Goal: Communication & Community: Answer question/provide support

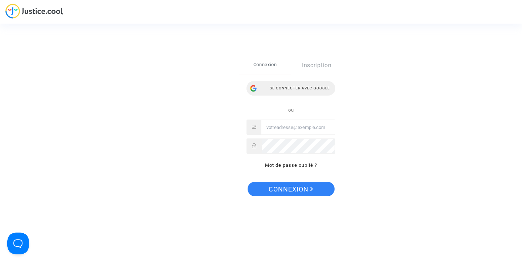
click at [278, 90] on div "Se connecter avec Google" at bounding box center [291, 88] width 89 height 15
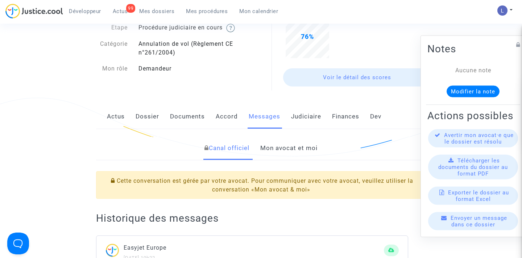
scroll to position [60, 0]
click at [276, 147] on link "Mon avocat et moi" at bounding box center [288, 148] width 57 height 24
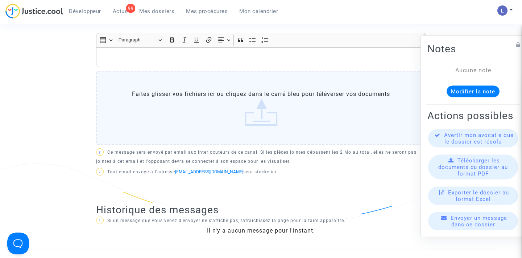
scroll to position [264, 0]
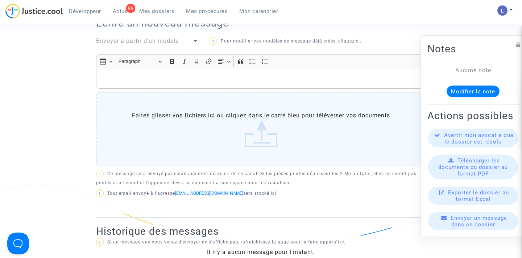
click at [134, 74] on p "Rich Text Editor, main" at bounding box center [261, 78] width 323 height 9
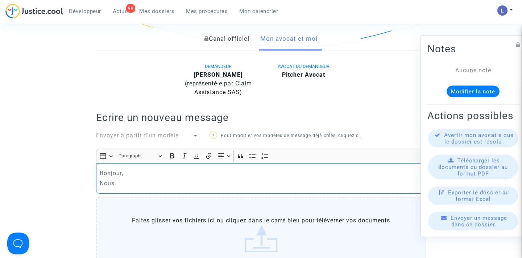
scroll to position [163, 0]
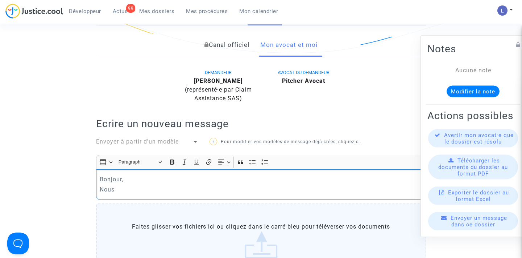
click at [210, 49] on link "Canal officiel" at bounding box center [227, 45] width 45 height 24
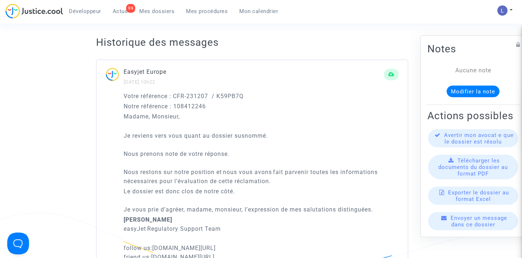
scroll to position [129, 0]
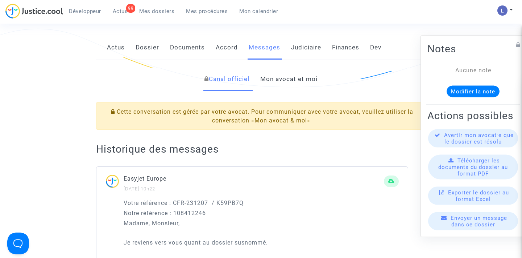
click at [286, 79] on link "Mon avocat et moi" at bounding box center [288, 79] width 57 height 24
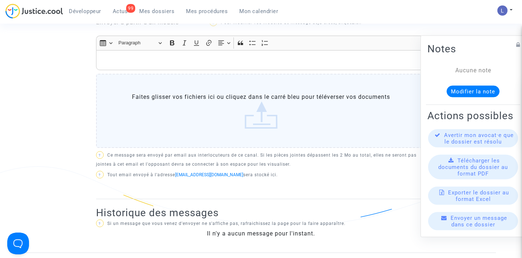
scroll to position [200, 0]
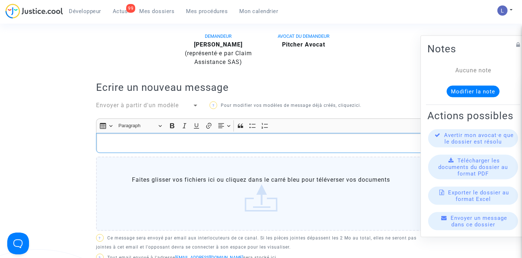
click at [188, 145] on p "Rich Text Editor, main" at bounding box center [261, 142] width 323 height 9
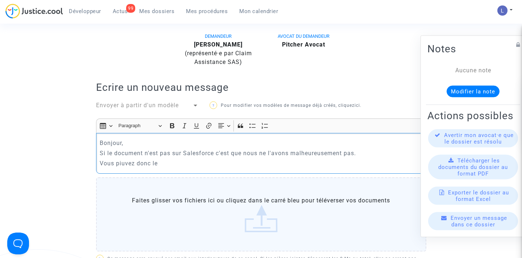
click at [120, 164] on p "Vous piuvez donc le" at bounding box center [261, 163] width 323 height 9
click at [171, 161] on p "Vous pouvez donc le" at bounding box center [261, 163] width 323 height 9
click at [199, 151] on p "Si le document n'est pas sur Salesforce c'est que nous ne l'avons malheureuseme…" at bounding box center [261, 152] width 323 height 9
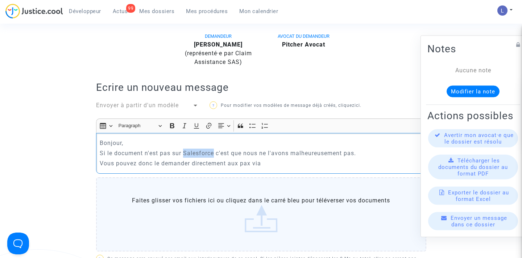
copy p "Salesforce"
click at [272, 165] on p "Vous pouvez donc le demander directement aux pax via" at bounding box center [261, 163] width 323 height 9
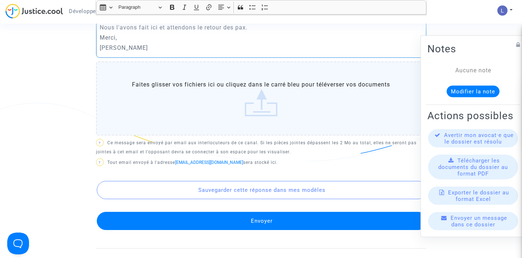
scroll to position [348, 0]
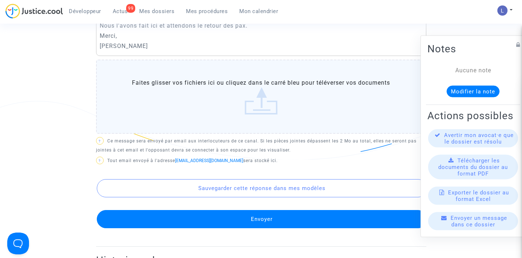
click at [253, 219] on button "Envoyer" at bounding box center [262, 219] width 331 height 18
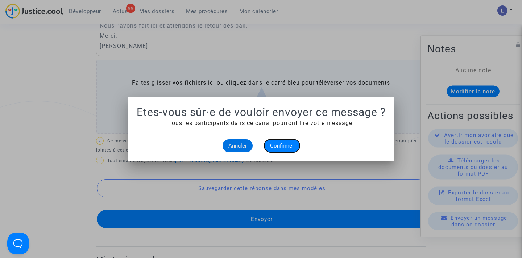
click at [280, 146] on span "Confirmer" at bounding box center [282, 145] width 24 height 7
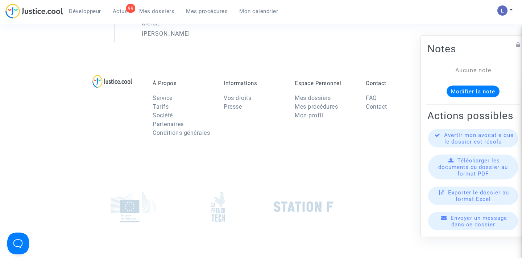
scroll to position [643, 0]
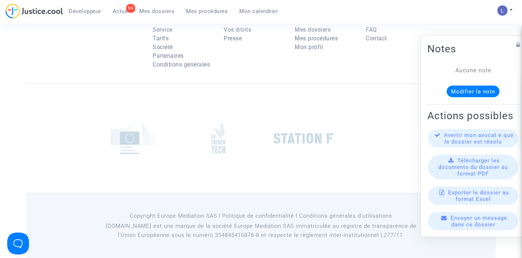
click at [120, 12] on span "Actus" at bounding box center [120, 11] width 15 height 7
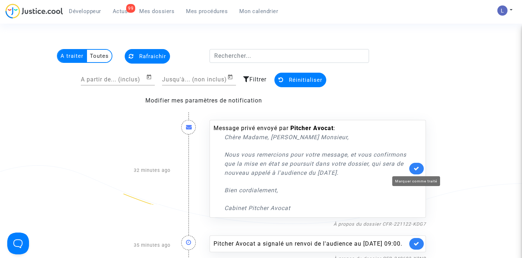
click at [416, 167] on icon at bounding box center [417, 167] width 6 height 5
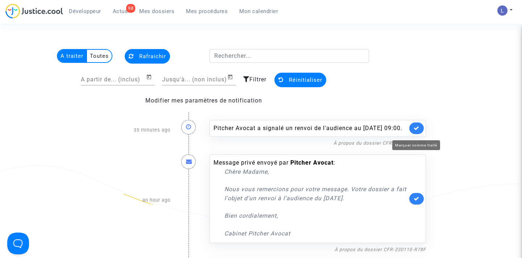
click at [419, 134] on link at bounding box center [417, 128] width 15 height 12
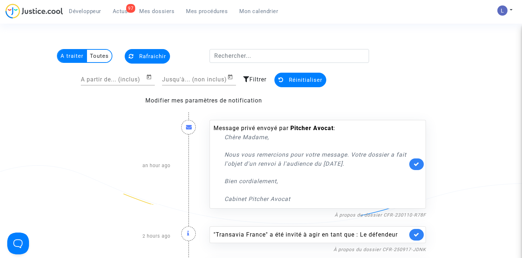
click at [419, 160] on link at bounding box center [417, 164] width 15 height 12
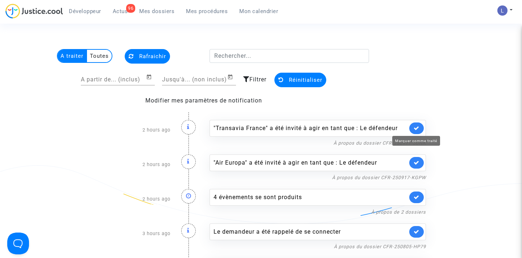
click at [416, 127] on icon at bounding box center [417, 127] width 6 height 5
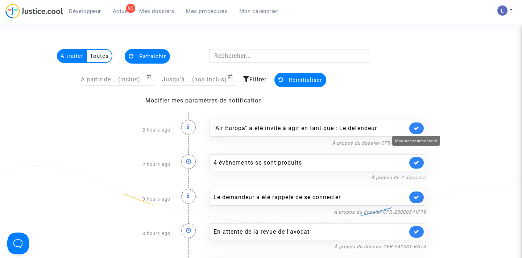
click at [416, 127] on icon at bounding box center [417, 127] width 6 height 5
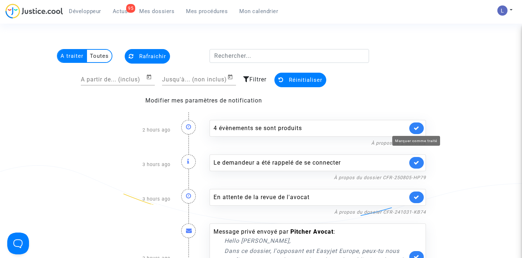
click at [416, 127] on icon at bounding box center [417, 127] width 6 height 5
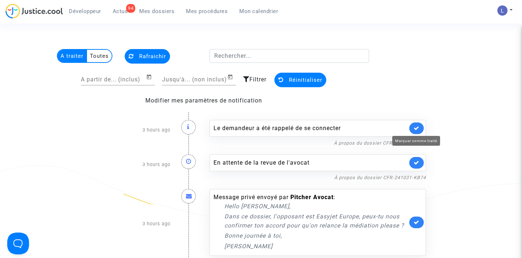
click at [416, 127] on icon at bounding box center [417, 127] width 6 height 5
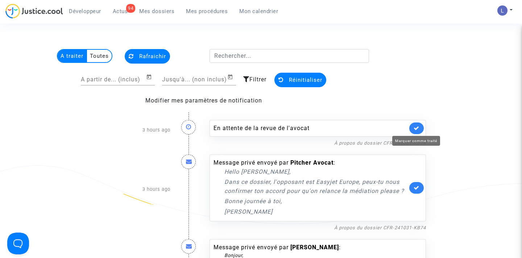
click at [416, 127] on icon at bounding box center [417, 127] width 6 height 5
click at [416, 154] on div "Message privé envoyé par Pitcher Avocat : Hello Elise, Dans ce dossier, l'oppos…" at bounding box center [318, 187] width 217 height 67
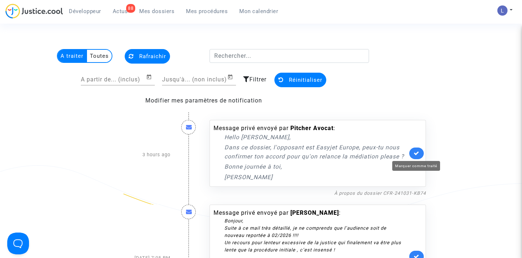
click at [416, 152] on icon at bounding box center [417, 152] width 6 height 5
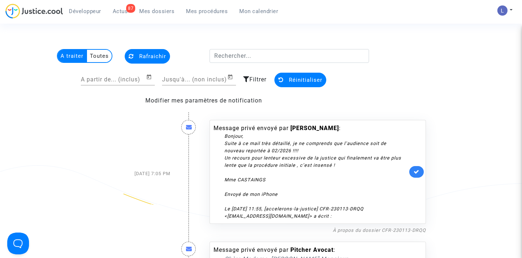
click at [414, 167] on link at bounding box center [417, 172] width 15 height 12
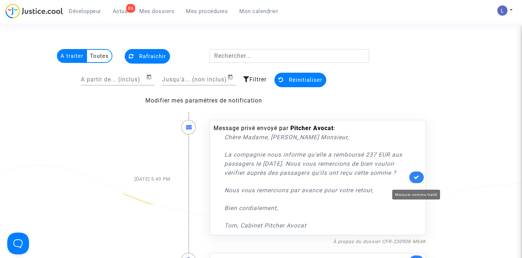
click at [415, 180] on icon at bounding box center [417, 176] width 6 height 5
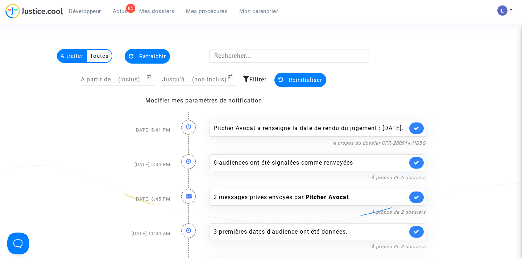
click at [418, 131] on icon at bounding box center [417, 127] width 6 height 5
click at [418, 132] on link at bounding box center [417, 128] width 15 height 12
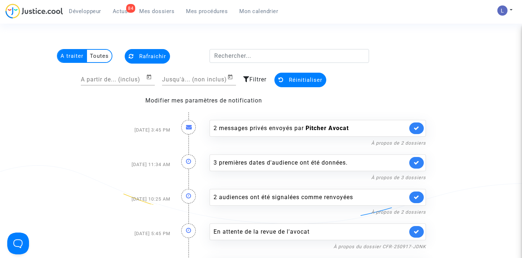
click at [418, 132] on link at bounding box center [417, 128] width 15 height 12
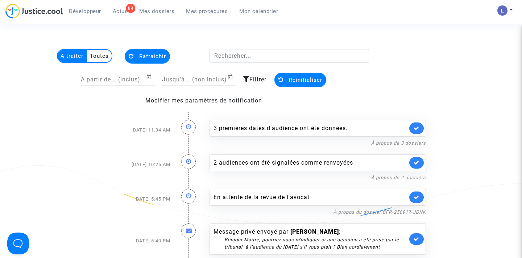
click at [418, 132] on link at bounding box center [417, 128] width 15 height 12
click at [418, 157] on link at bounding box center [417, 163] width 15 height 12
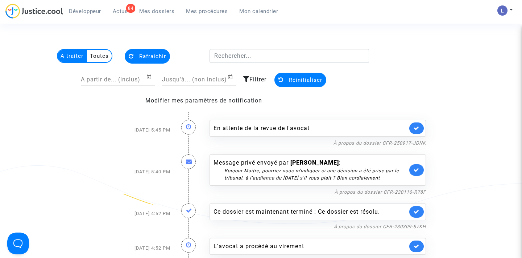
click at [418, 132] on link at bounding box center [417, 128] width 15 height 12
click at [418, 164] on link at bounding box center [417, 170] width 15 height 12
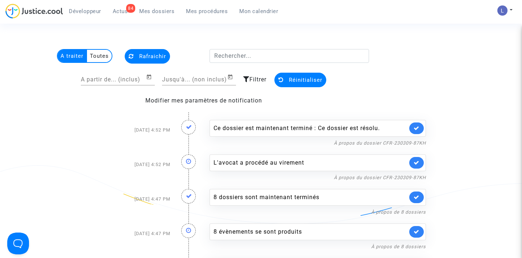
click at [418, 132] on link at bounding box center [417, 128] width 15 height 12
click at [418, 157] on link at bounding box center [417, 163] width 15 height 12
click at [418, 132] on link at bounding box center [417, 128] width 15 height 12
click at [418, 157] on link at bounding box center [417, 163] width 15 height 12
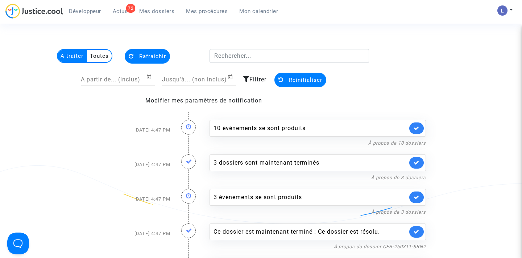
click at [418, 132] on link at bounding box center [417, 128] width 15 height 12
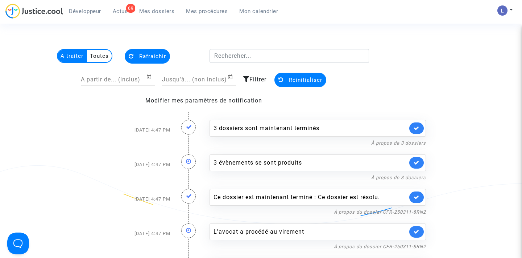
click at [418, 132] on link at bounding box center [417, 128] width 15 height 12
click at [418, 157] on link at bounding box center [417, 163] width 15 height 12
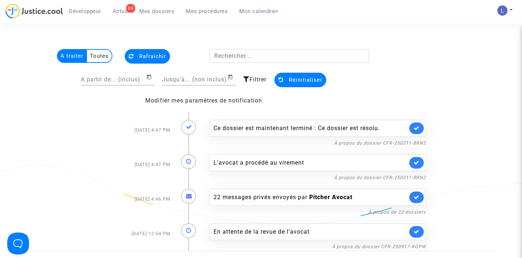
click at [418, 132] on link at bounding box center [417, 128] width 15 height 12
click at [418, 157] on link at bounding box center [417, 163] width 15 height 12
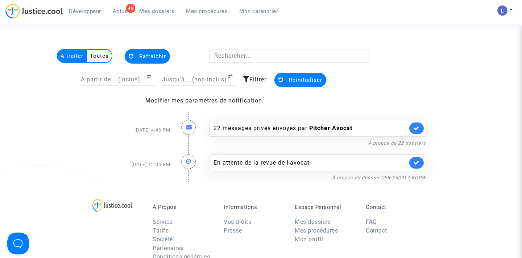
click at [418, 132] on link at bounding box center [417, 128] width 15 height 12
click at [418, 157] on link at bounding box center [417, 163] width 15 height 12
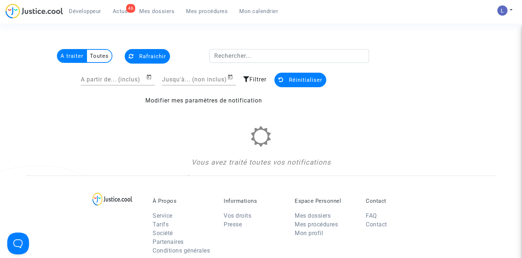
click at [418, 132] on div "Vous avez traité toutes vos notifications" at bounding box center [261, 147] width 331 height 42
click at [144, 56] on span "Rafraichir" at bounding box center [152, 56] width 27 height 7
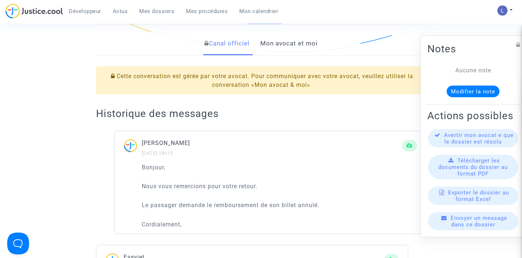
scroll to position [161, 0]
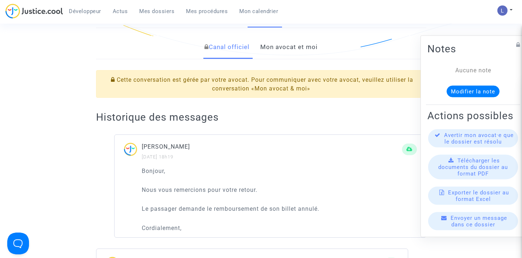
click at [282, 49] on link "Mon avocat et moi" at bounding box center [288, 47] width 57 height 24
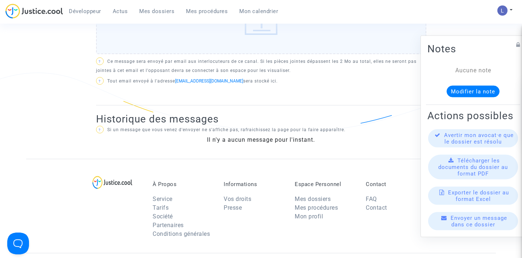
scroll to position [258, 0]
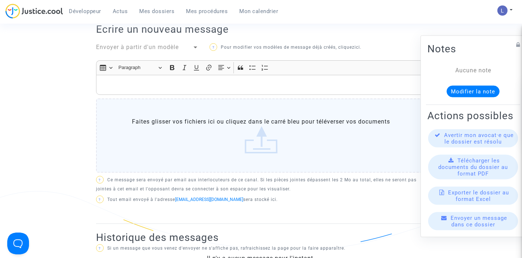
click at [160, 89] on p "Rich Text Editor, main" at bounding box center [261, 84] width 323 height 9
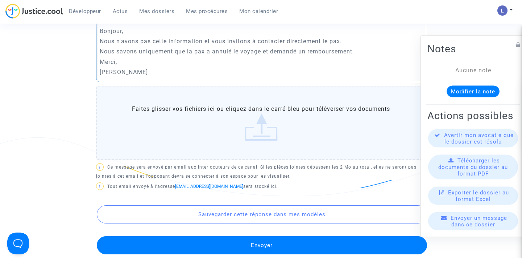
scroll to position [312, 0]
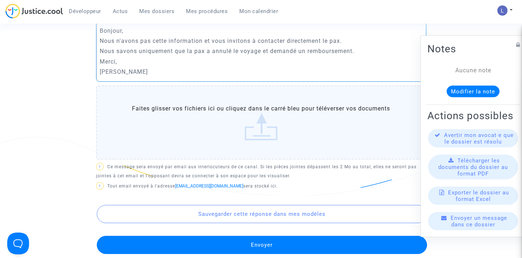
click at [272, 250] on button "Envoyer" at bounding box center [262, 244] width 331 height 18
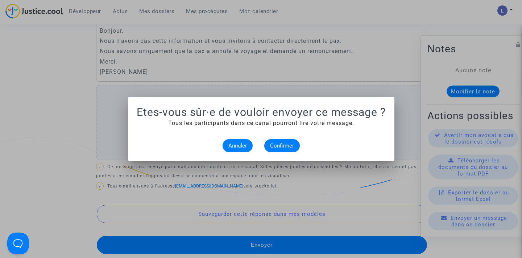
scroll to position [0, 0]
click at [278, 147] on span "Confirmer" at bounding box center [282, 145] width 24 height 7
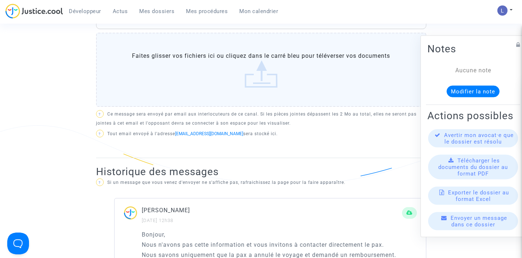
scroll to position [227, 0]
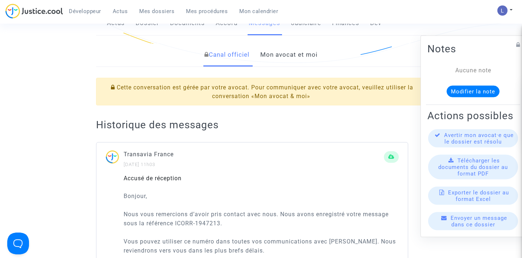
scroll to position [143, 0]
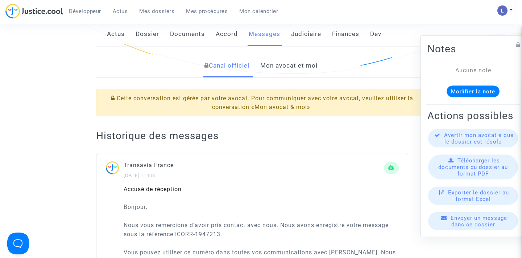
click at [287, 73] on link "Mon avocat et moi" at bounding box center [288, 66] width 57 height 24
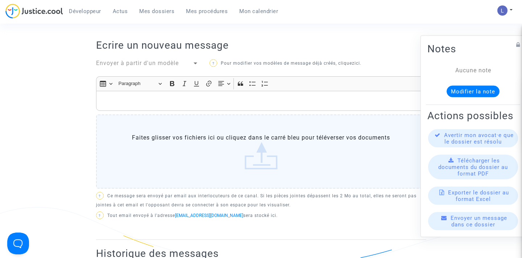
scroll to position [272, 0]
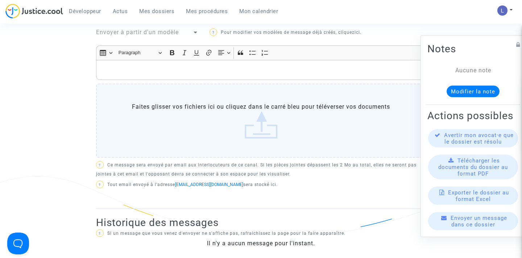
click at [163, 71] on p "Rich Text Editor, main" at bounding box center [261, 69] width 323 height 9
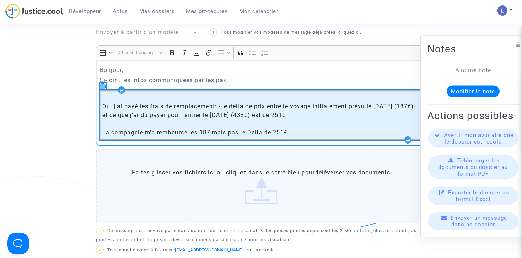
click at [127, 124] on span "Oui j'ai payé les frais de remplacement: - le delta de prix entre le voyage ini…" at bounding box center [260, 115] width 317 height 44
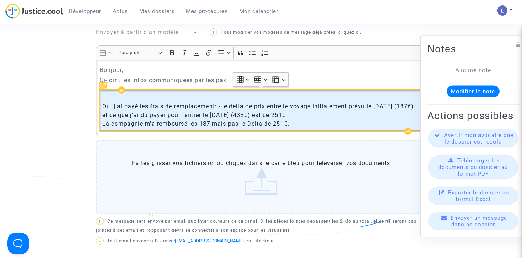
click at [110, 100] on span "Oui j'ai payé les frais de remplacement: - le delta de prix entre le voyage ini…" at bounding box center [260, 110] width 317 height 35
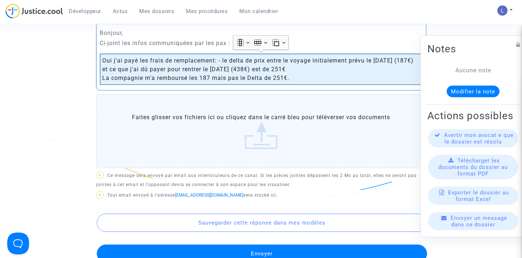
scroll to position [311, 0]
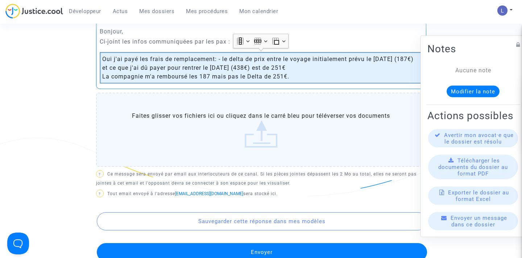
click at [336, 85] on div "Bonjour, Ci-joint les infos communiquées par les pax : Oui j'ai payé les frais …" at bounding box center [261, 55] width 331 height 68
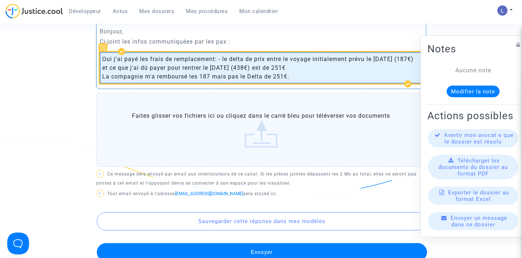
click at [317, 78] on span "Oui j'ai payé les frais de remplacement: - le delta de prix entre le voyage ini…" at bounding box center [260, 68] width 317 height 26
click at [284, 42] on icon "Table toolbar" at bounding box center [284, 40] width 4 height 7
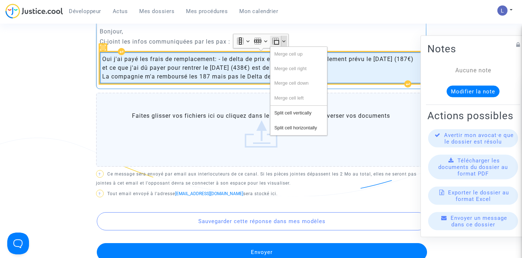
click at [249, 86] on div "Bonjour, Ci-joint les infos communiquées par les pax : Oui j'ai payé les frais …" at bounding box center [261, 55] width 331 height 68
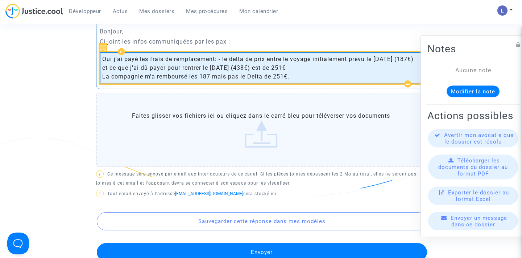
click at [309, 78] on span "Oui j'ai payé les frais de remplacement: - le delta de prix entre le voyage ini…" at bounding box center [260, 68] width 317 height 26
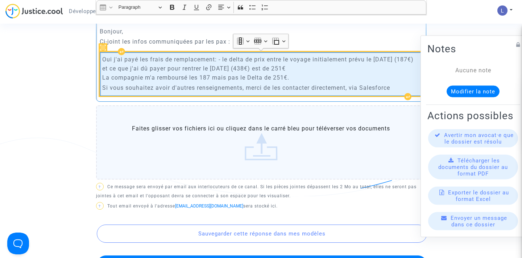
scroll to position [423, 0]
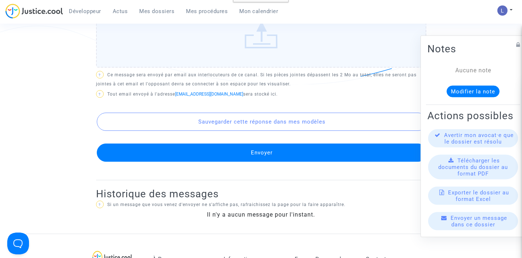
click at [252, 150] on button "Envoyer" at bounding box center [262, 152] width 331 height 18
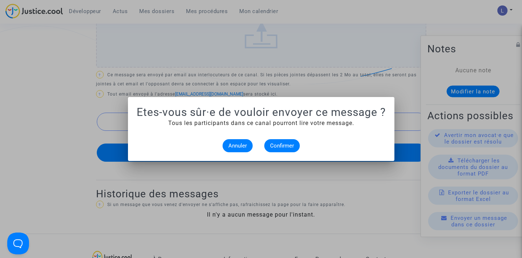
scroll to position [0, 0]
click at [273, 148] on span "Confirmer" at bounding box center [282, 145] width 24 height 7
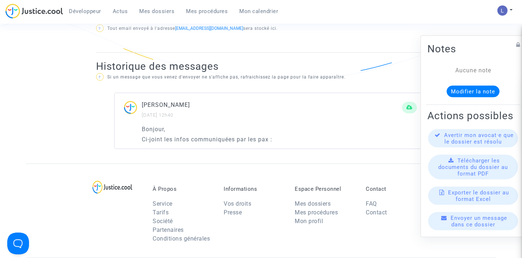
scroll to position [293, 0]
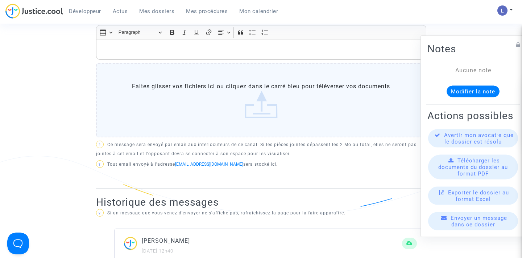
click at [173, 47] on p "Rich Text Editor, main" at bounding box center [261, 49] width 323 height 9
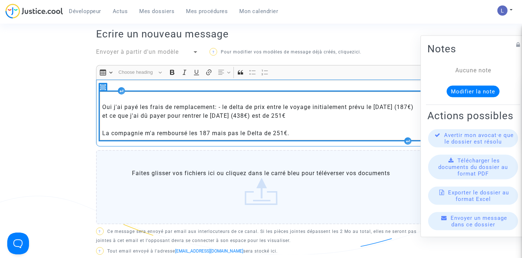
scroll to position [252, 0]
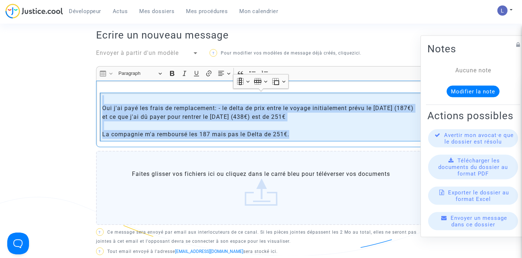
drag, startPoint x: 298, startPoint y: 135, endPoint x: 95, endPoint y: 96, distance: 206.5
click at [95, 96] on div "Canal officiel Mon avocat et moi DEMANDEUR Thibault Roy (représenté·e par Claim…" at bounding box center [261, 192] width 341 height 496
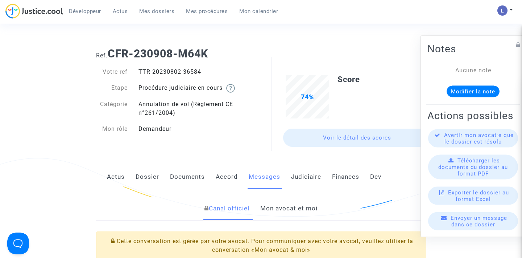
click at [299, 209] on link "Mon avocat et moi" at bounding box center [288, 208] width 57 height 24
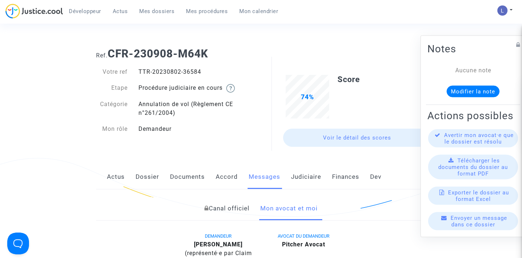
scroll to position [171, 0]
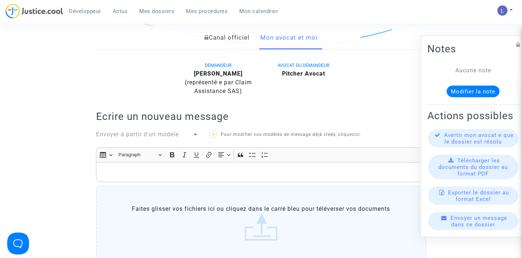
click at [155, 165] on div "Rich Text Editor, main" at bounding box center [261, 172] width 331 height 20
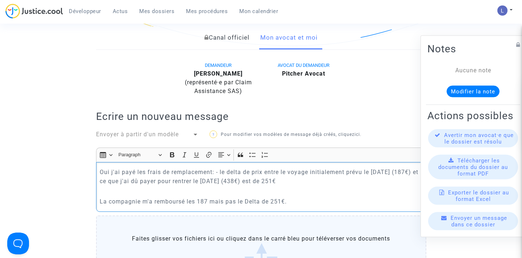
click at [118, 189] on p "Rich Text Editor, main" at bounding box center [261, 190] width 323 height 9
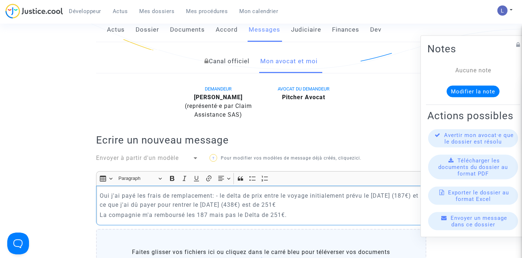
scroll to position [126, 0]
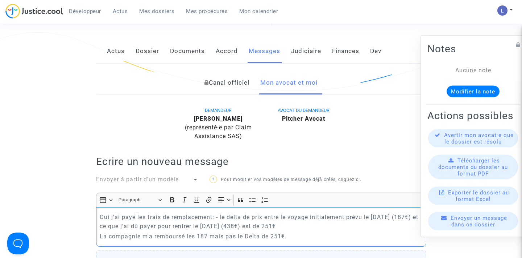
click at [102, 215] on p "Oui j'ai payé les frais de remplacement: - le delta de prix entre le voyage ini…" at bounding box center [261, 221] width 323 height 18
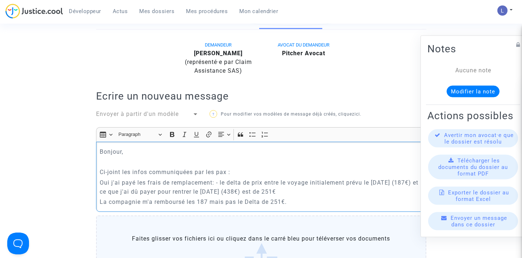
scroll to position [192, 0]
click at [303, 199] on p "La compagnie m'a remboursé les 187 mais pas le Delta de 251€." at bounding box center [261, 200] width 323 height 9
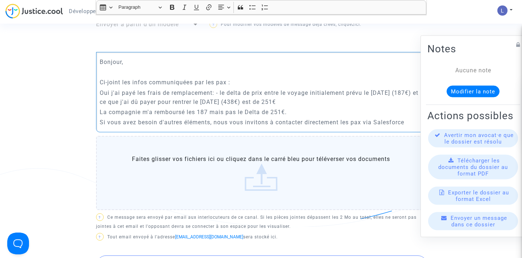
scroll to position [357, 0]
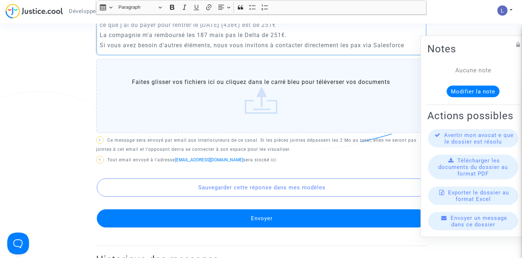
click at [241, 219] on button "Envoyer" at bounding box center [262, 218] width 331 height 18
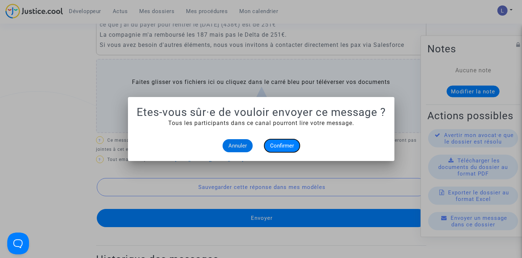
click at [279, 149] on button "Confirmer" at bounding box center [282, 145] width 36 height 13
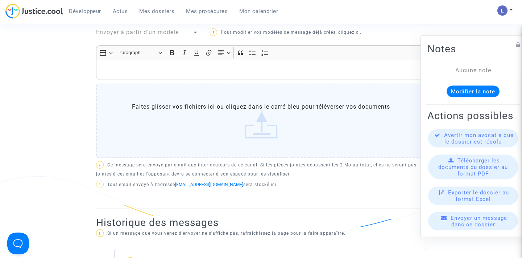
scroll to position [225, 0]
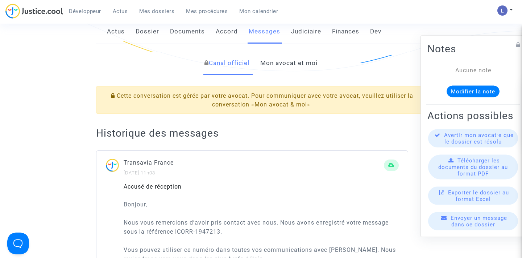
scroll to position [112, 0]
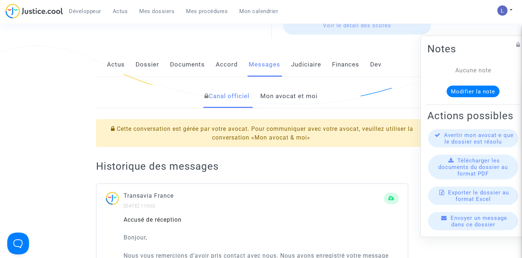
click at [274, 102] on link "Mon avocat et moi" at bounding box center [288, 96] width 57 height 24
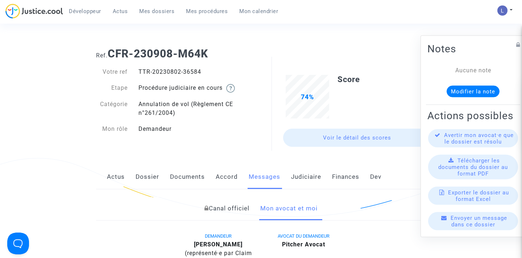
click at [155, 16] on link "Mes dossiers" at bounding box center [157, 11] width 47 height 11
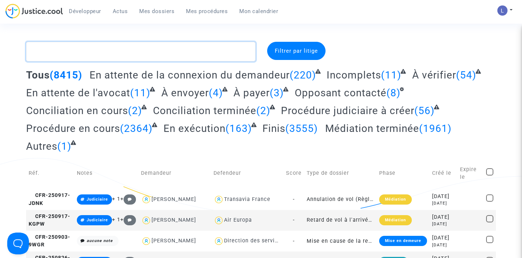
click at [128, 50] on textarea at bounding box center [141, 52] width 230 height 20
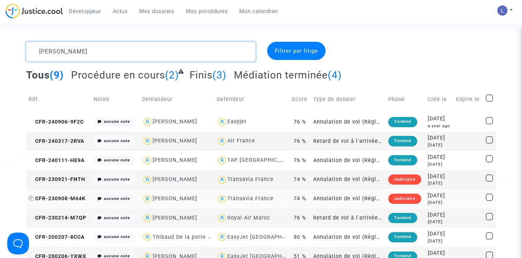
type textarea "roy thib"
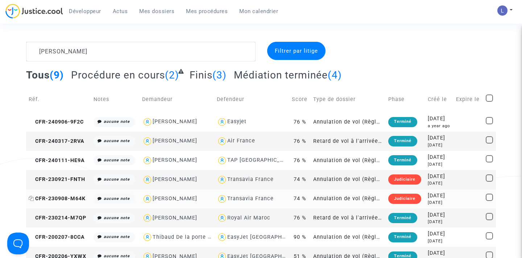
click at [69, 197] on span "CFR-230908-M64K" at bounding box center [57, 198] width 57 height 6
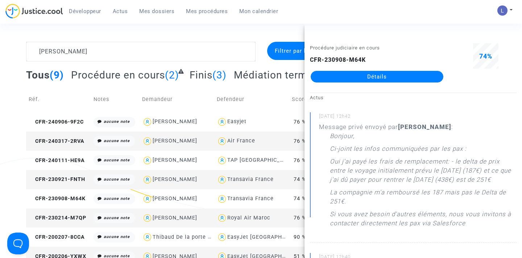
click at [366, 72] on link "Détails" at bounding box center [377, 77] width 133 height 12
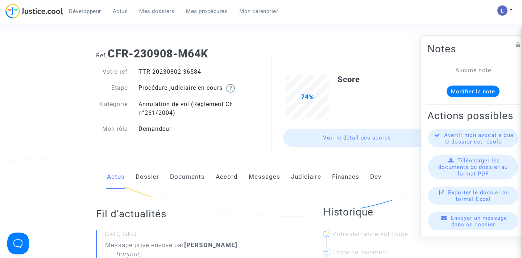
click at [269, 176] on link "Messages" at bounding box center [265, 177] width 32 height 24
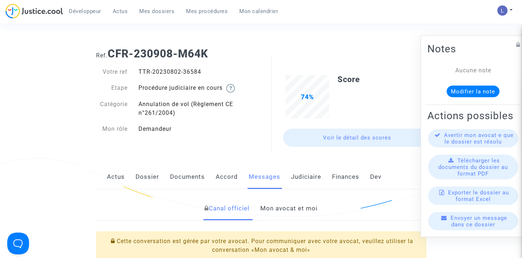
click at [278, 208] on link "Mon avocat et moi" at bounding box center [288, 208] width 57 height 24
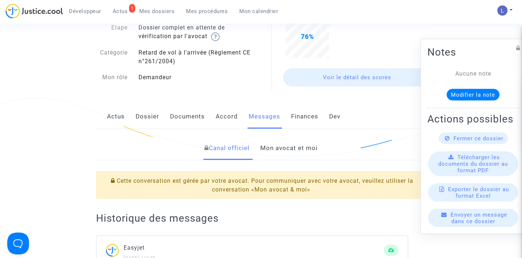
scroll to position [146, 0]
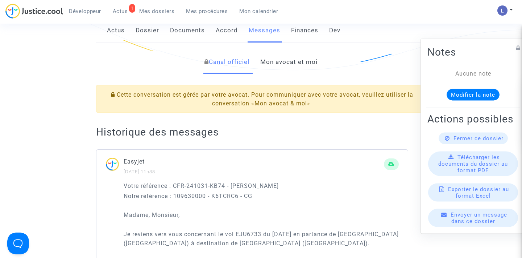
click at [275, 65] on link "Mon avocat et moi" at bounding box center [288, 62] width 57 height 24
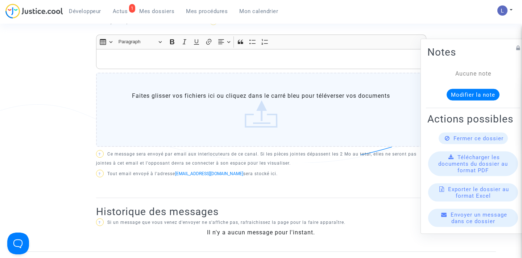
scroll to position [269, 0]
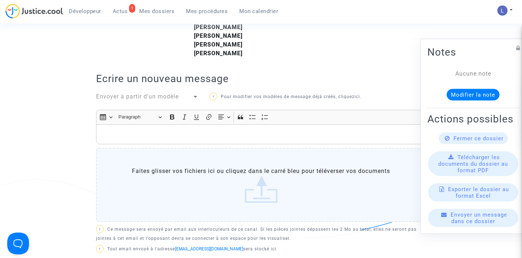
click at [171, 135] on p "Rich Text Editor, main" at bounding box center [261, 134] width 323 height 9
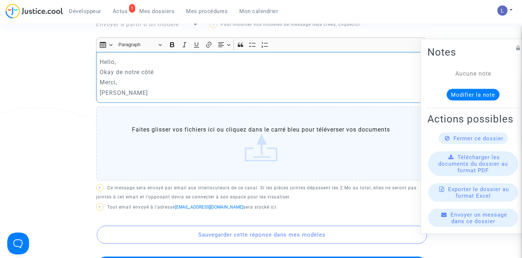
scroll to position [348, 0]
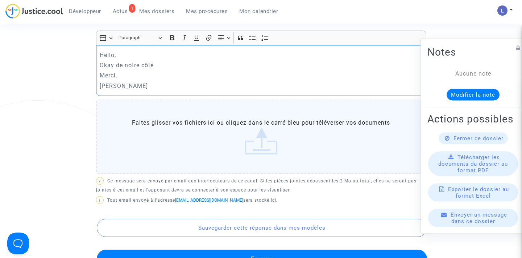
click at [256, 254] on button "Envoyer" at bounding box center [262, 258] width 331 height 18
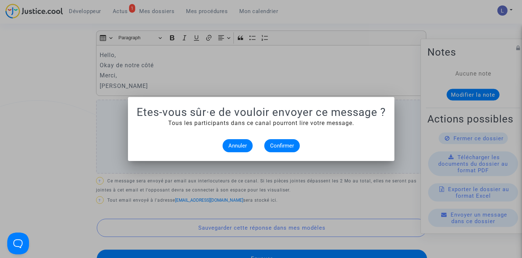
scroll to position [0, 0]
click at [283, 144] on span "Confirmer" at bounding box center [282, 145] width 24 height 7
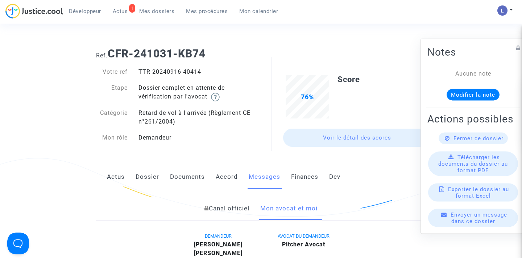
click at [115, 175] on link "Actus" at bounding box center [116, 177] width 18 height 24
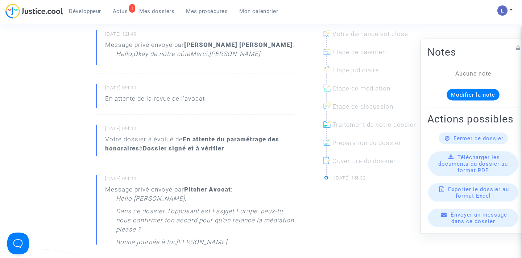
scroll to position [201, 0]
click at [127, 13] on span "Actus" at bounding box center [120, 11] width 15 height 7
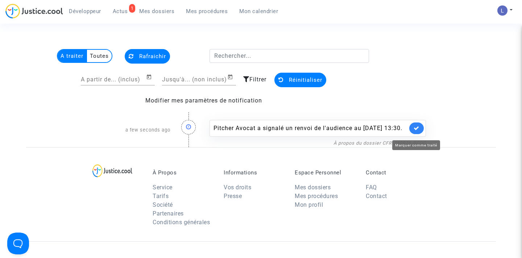
click at [415, 131] on icon at bounding box center [417, 127] width 6 height 5
